Goal: Navigation & Orientation: Find specific page/section

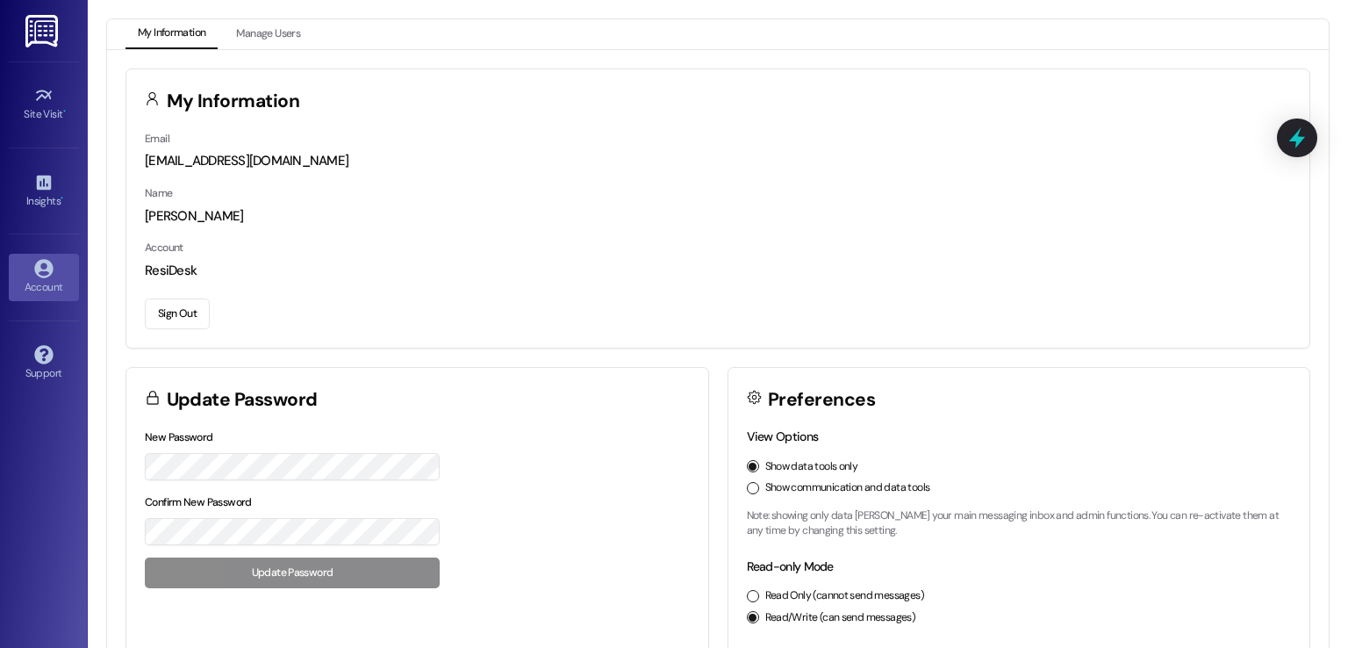
click at [750, 484] on button "Show communication and data tools" at bounding box center [753, 488] width 12 height 12
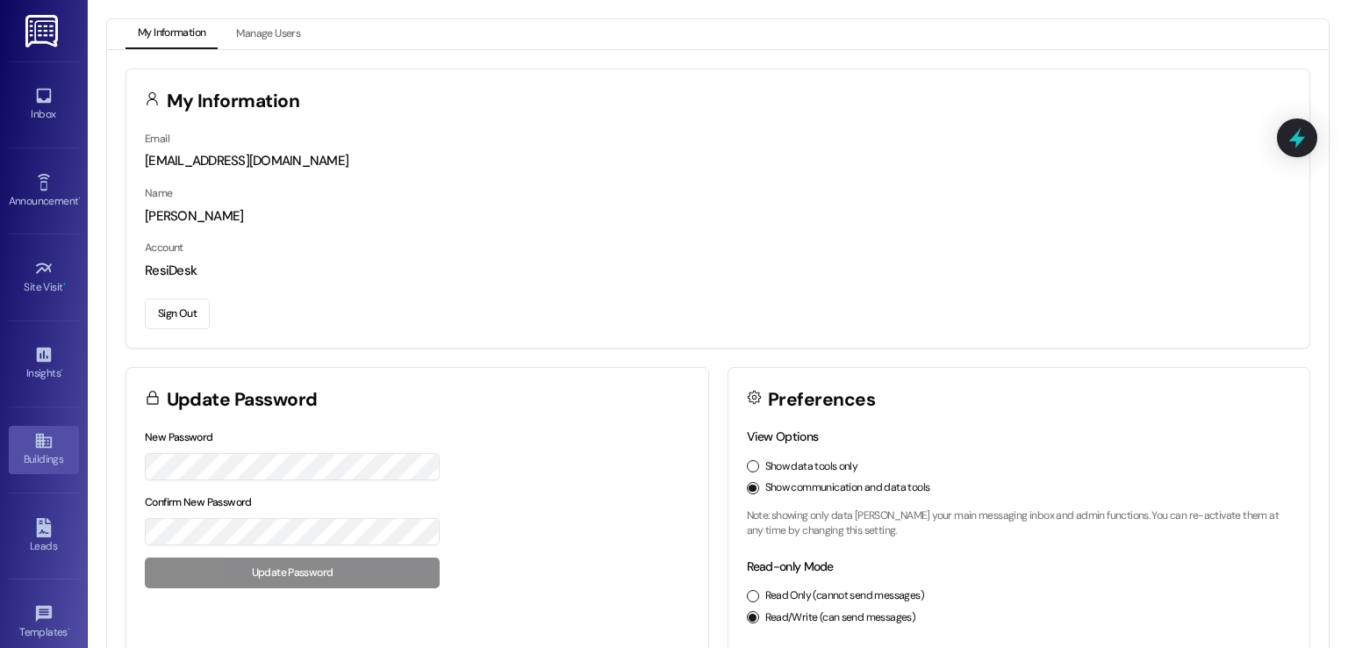
click at [34, 447] on icon at bounding box center [43, 440] width 19 height 19
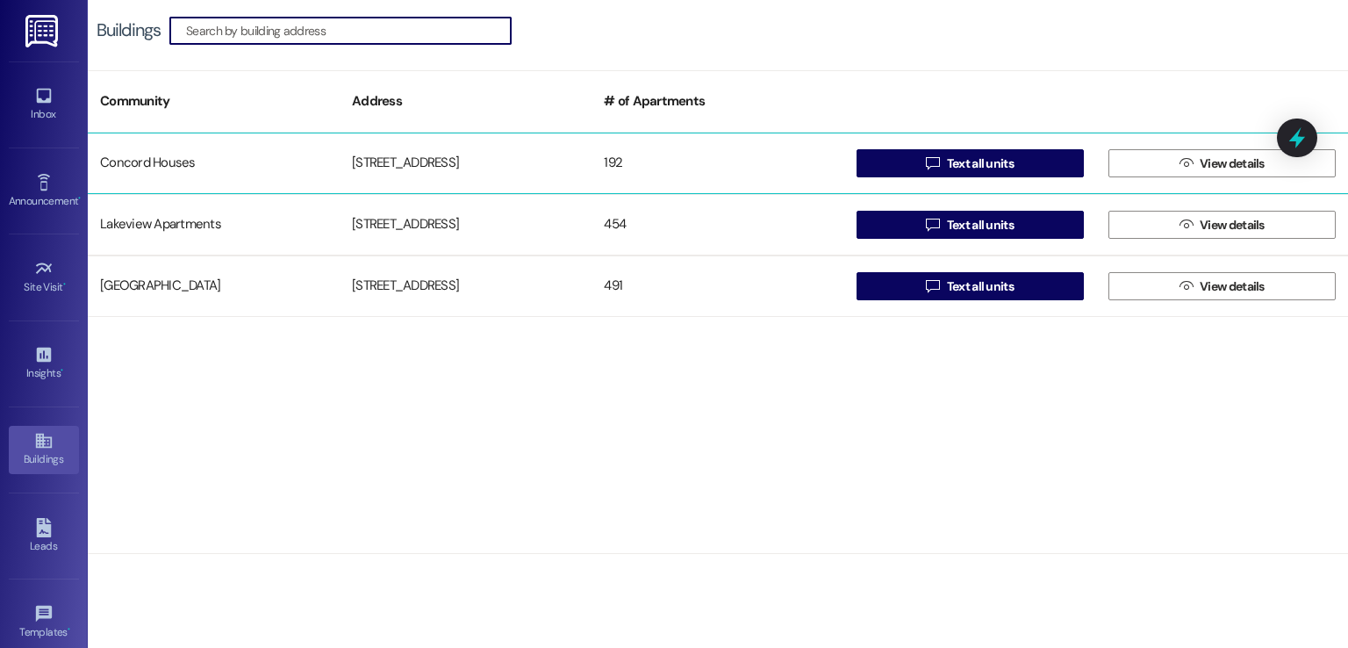
click at [405, 161] on div "719 Tremont St" at bounding box center [466, 163] width 252 height 35
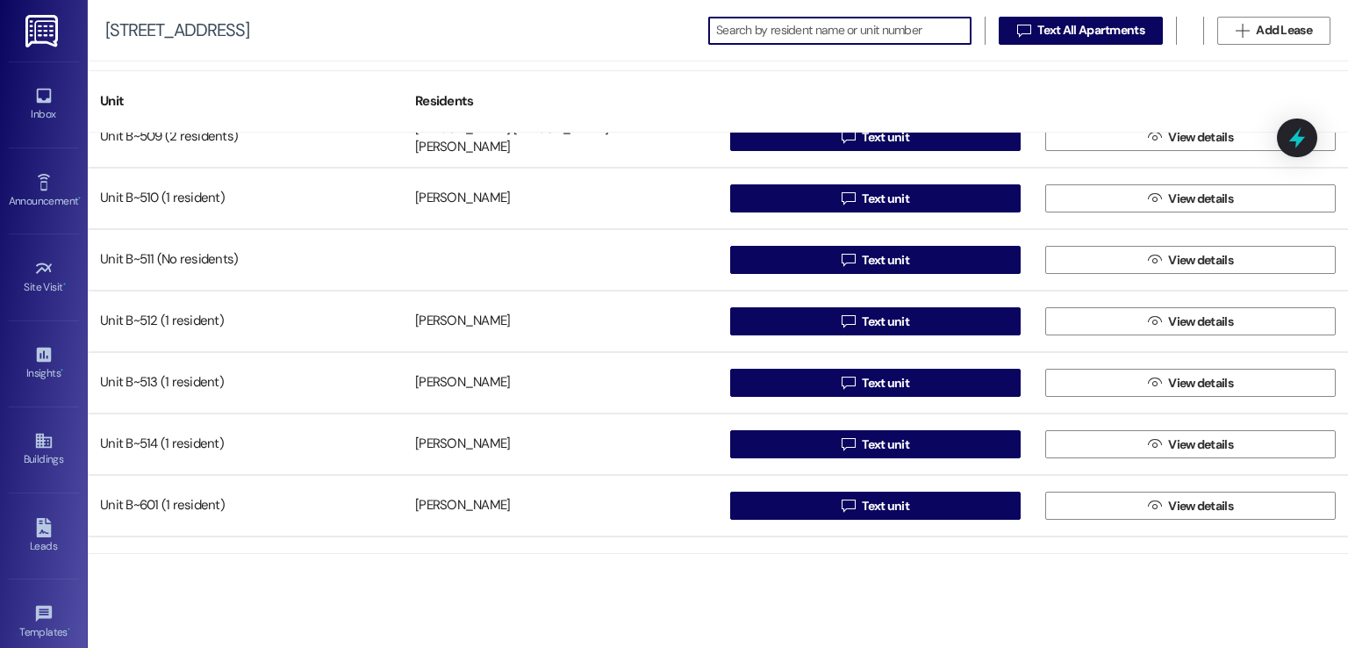
scroll to position [9479, 0]
